Goal: Information Seeking & Learning: Learn about a topic

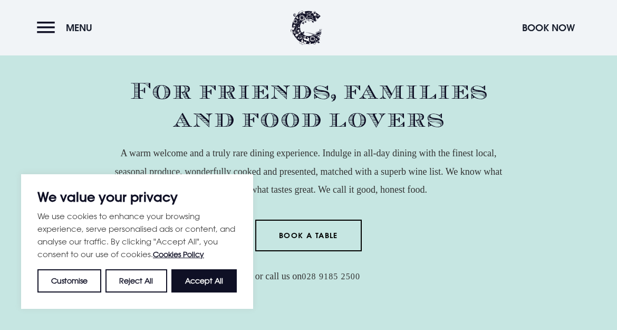
click at [197, 277] on button "Accept All" at bounding box center [203, 280] width 65 height 23
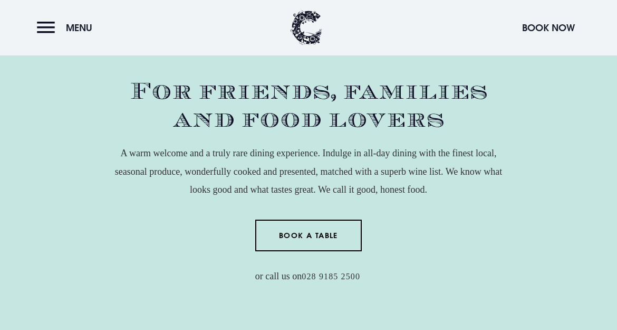
checkbox input "true"
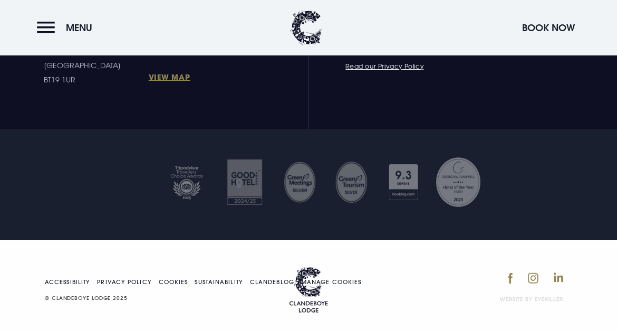
scroll to position [3249, 0]
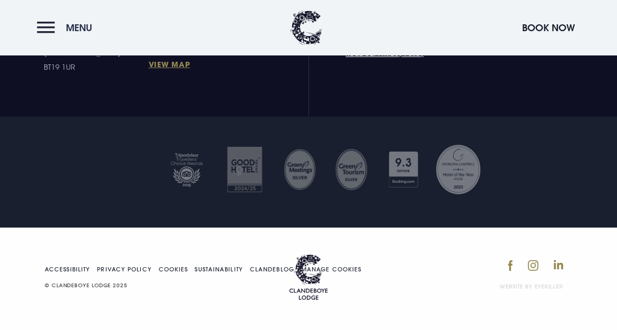
click at [48, 25] on button "Menu" at bounding box center [67, 27] width 61 height 23
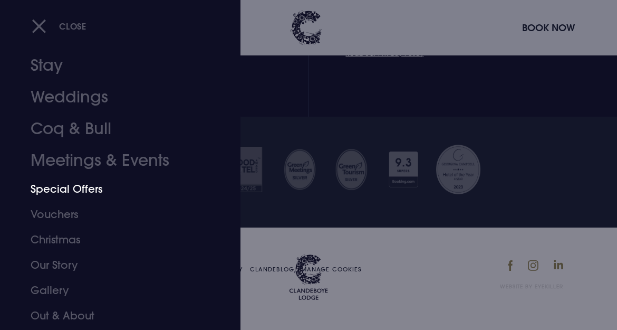
scroll to position [67, 0]
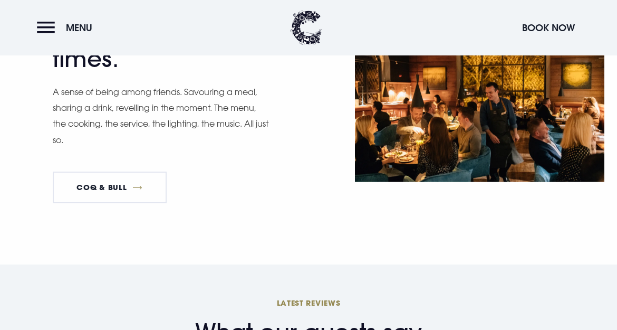
scroll to position [1690, 0]
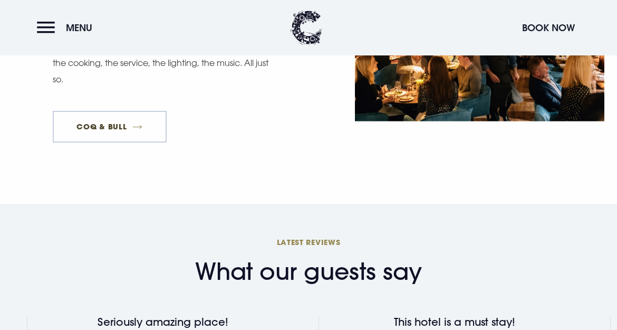
click at [113, 111] on link "Coq & Bull" at bounding box center [110, 127] width 114 height 32
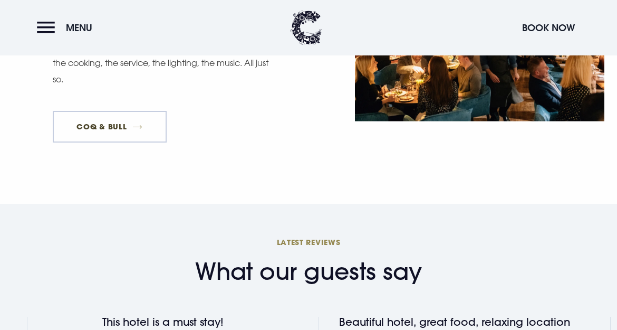
scroll to position [1687, 0]
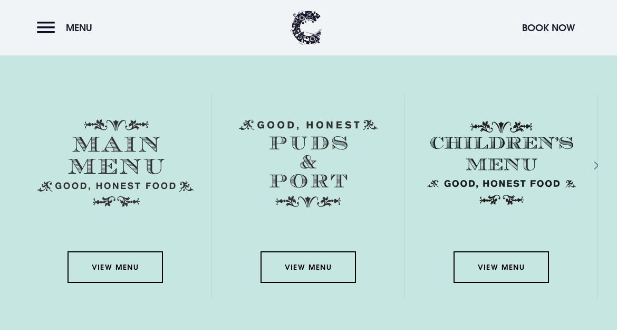
scroll to position [1430, 0]
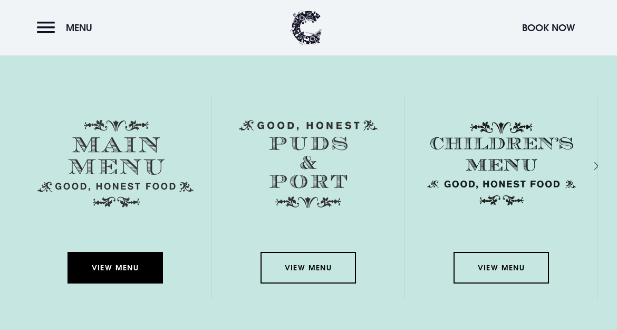
click at [128, 270] on link "View Menu" at bounding box center [115, 268] width 95 height 32
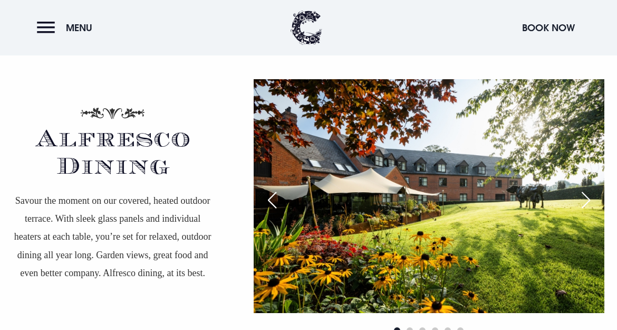
scroll to position [1936, 0]
